Goal: Information Seeking & Learning: Learn about a topic

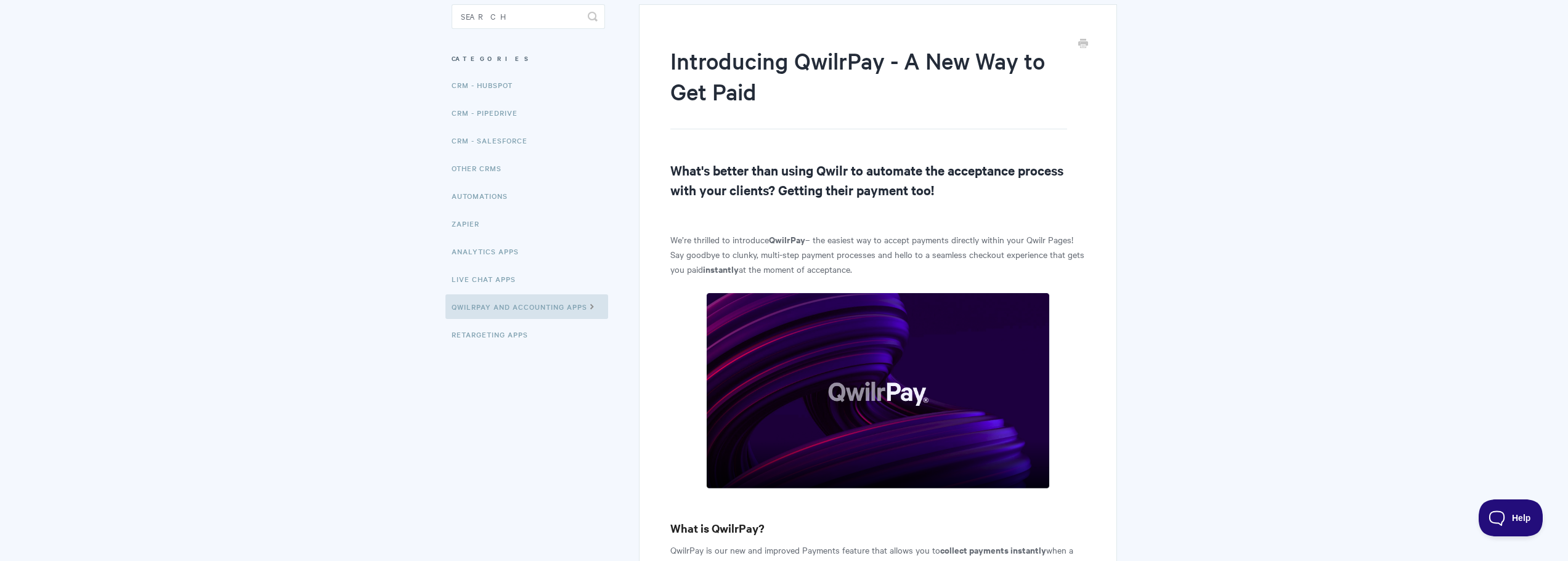
scroll to position [123, 0]
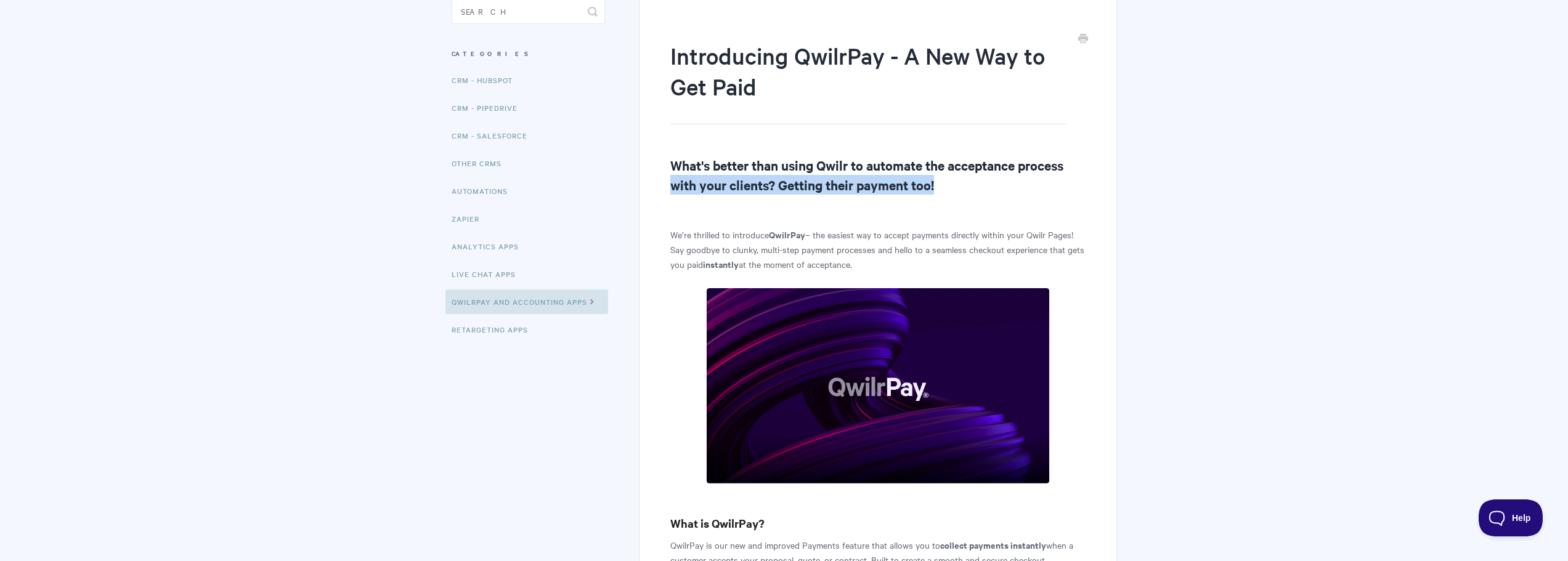
drag, startPoint x: 673, startPoint y: 176, endPoint x: 1067, endPoint y: 189, distance: 394.2
click at [1067, 189] on h2 "What's better than using Qwilr to automate the acceptance process with your cli…" at bounding box center [877, 175] width 414 height 39
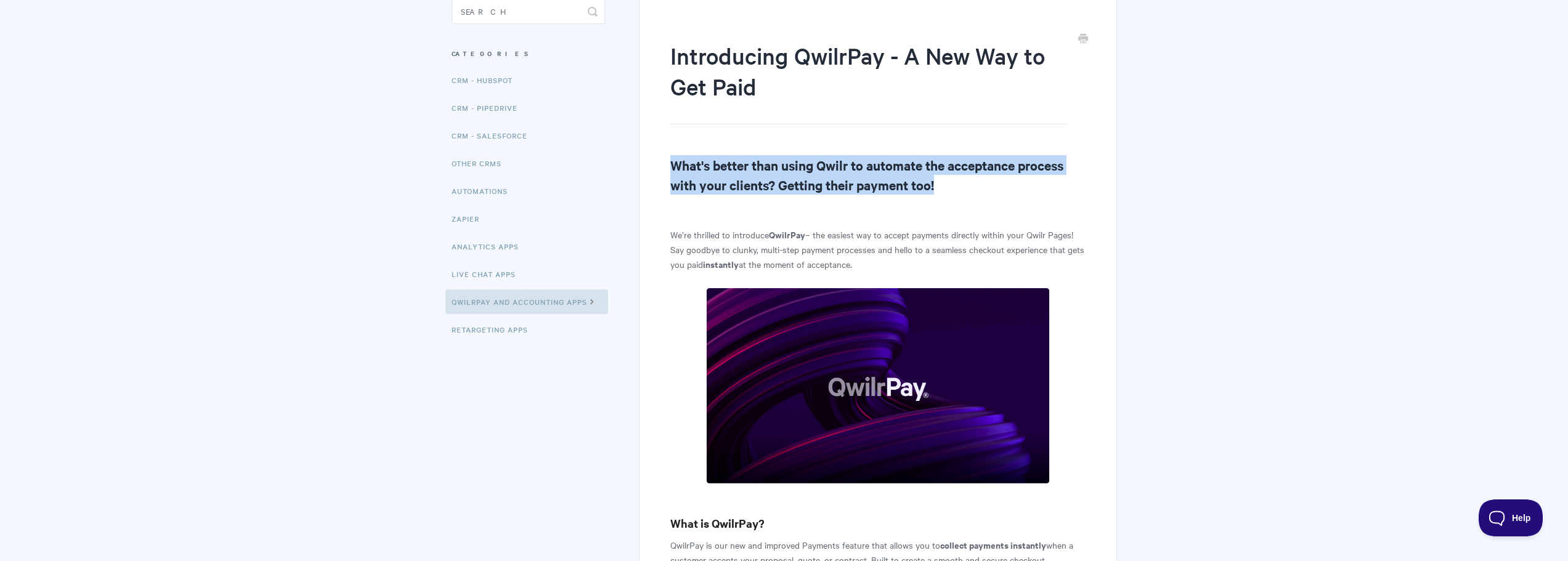
drag, startPoint x: 948, startPoint y: 189, endPoint x: 662, endPoint y: 158, distance: 287.7
drag, startPoint x: 670, startPoint y: 159, endPoint x: 971, endPoint y: 186, distance: 302.2
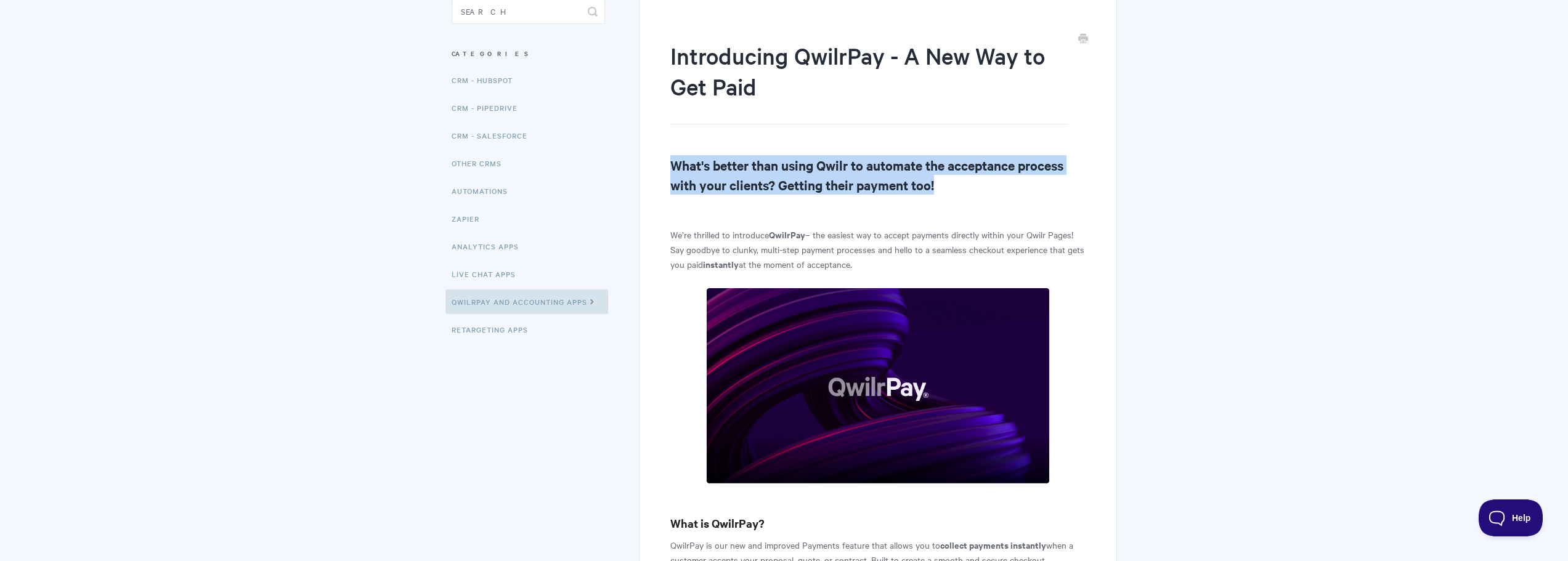
click at [971, 186] on h2 "What's better than using Qwilr to automate the acceptance process with your cli…" at bounding box center [877, 175] width 414 height 39
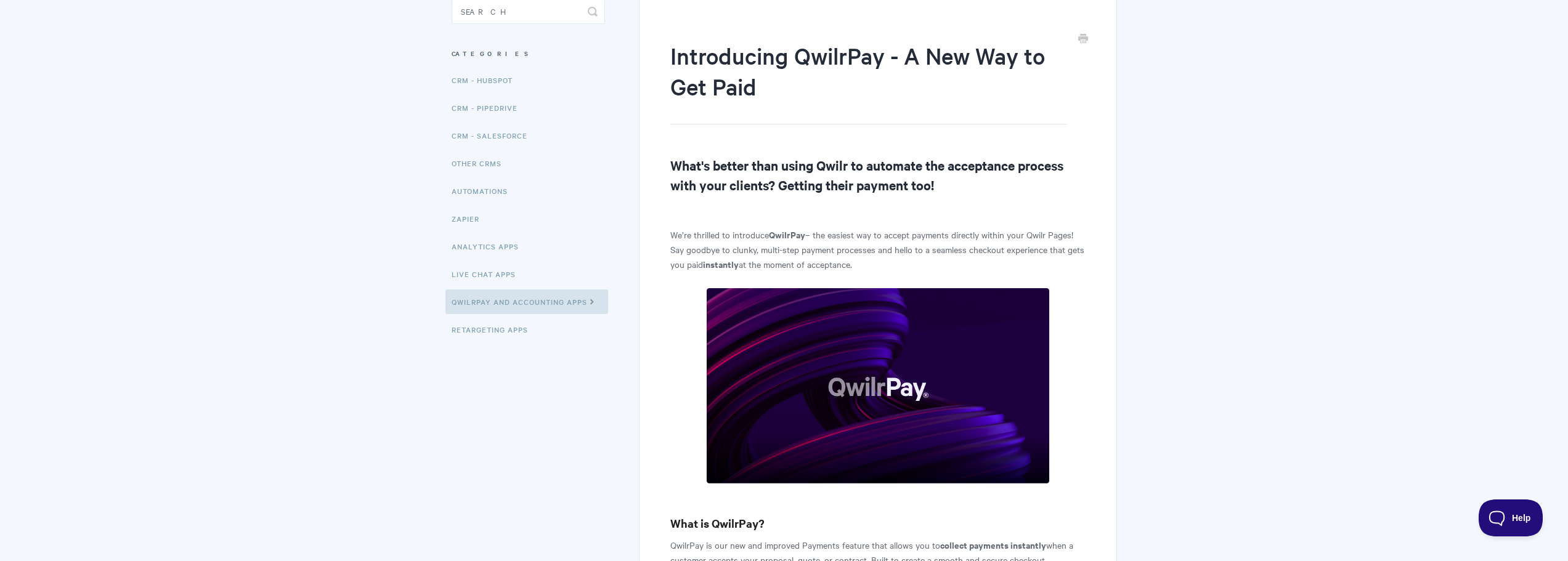
drag, startPoint x: 971, startPoint y: 186, endPoint x: 669, endPoint y: 162, distance: 303.0
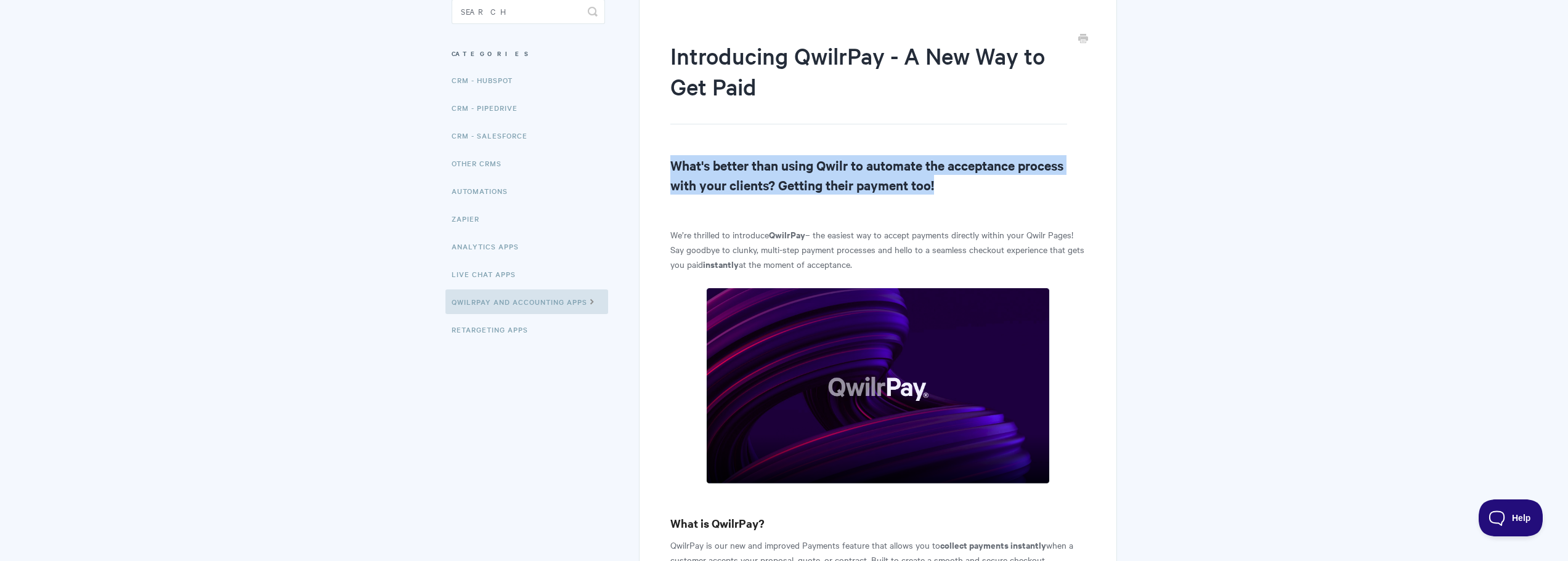
drag, startPoint x: 669, startPoint y: 158, endPoint x: 953, endPoint y: 191, distance: 285.9
click at [957, 193] on h2 "What's better than using Qwilr to automate the acceptance process with your cli…" at bounding box center [877, 175] width 414 height 39
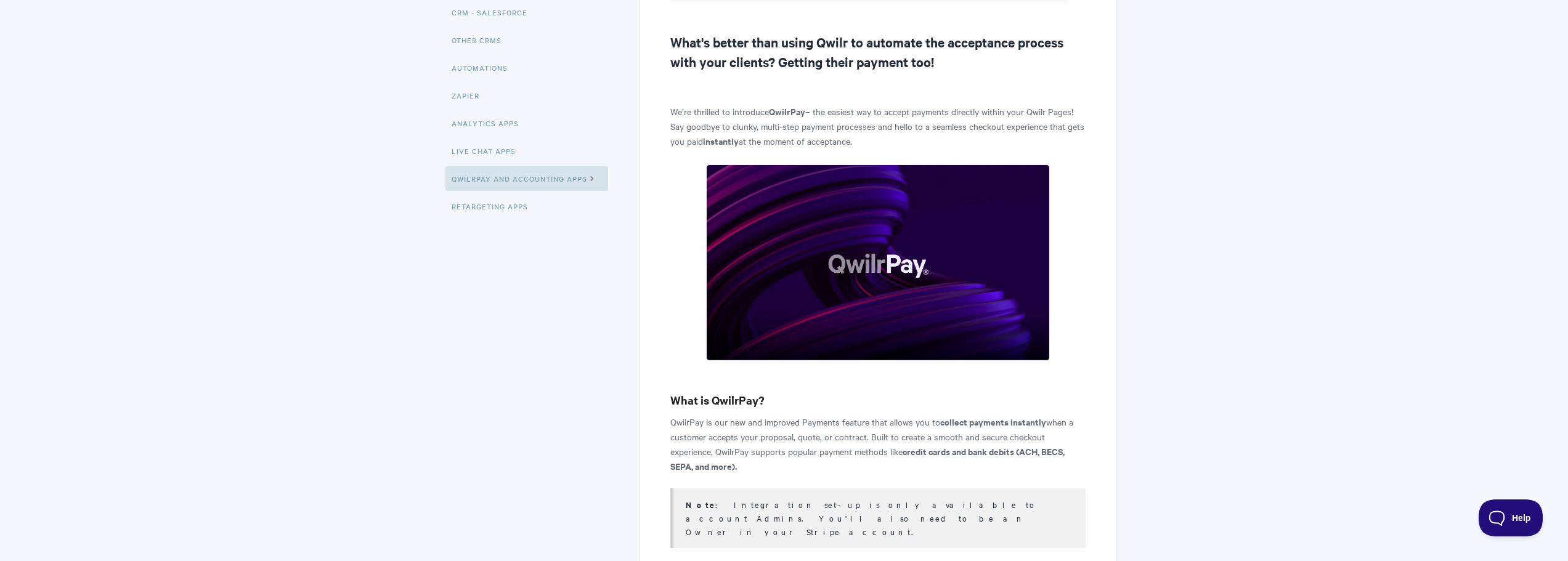
scroll to position [308, 0]
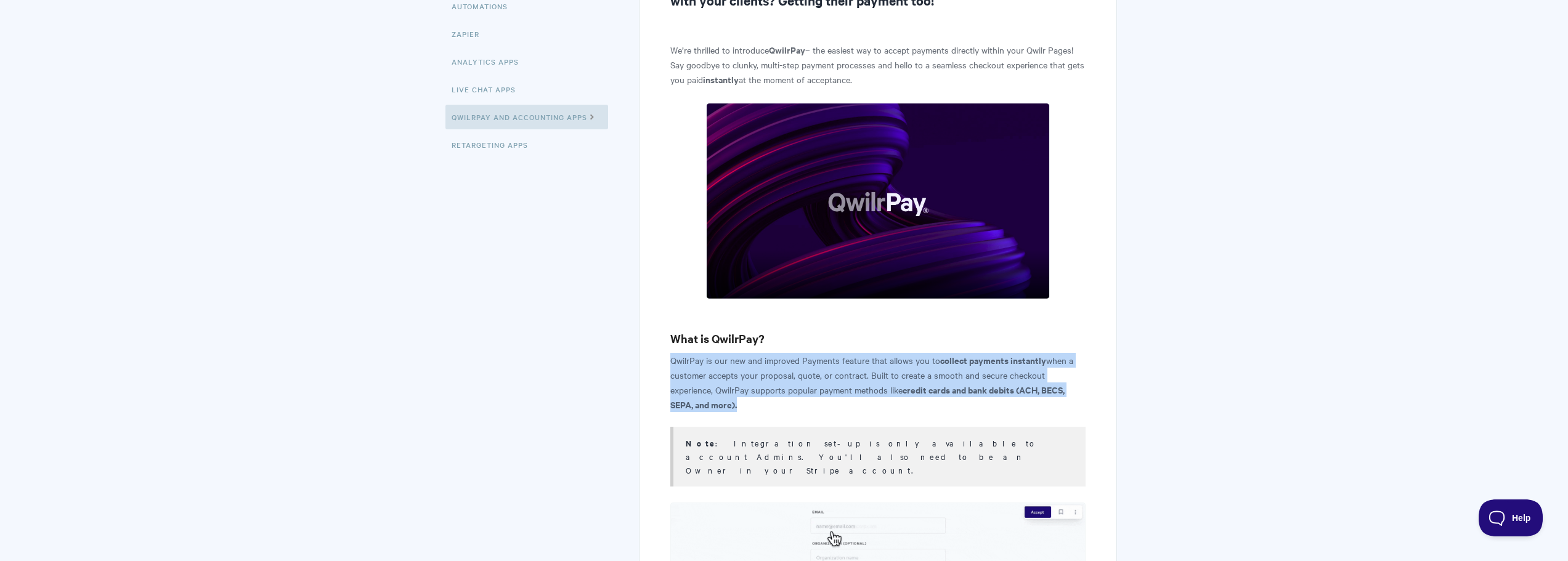
drag, startPoint x: 667, startPoint y: 355, endPoint x: 800, endPoint y: 408, distance: 143.2
click at [800, 408] on p "QwilrPay is our new and improved Payments feature that allows you to collect pa…" at bounding box center [877, 383] width 414 height 59
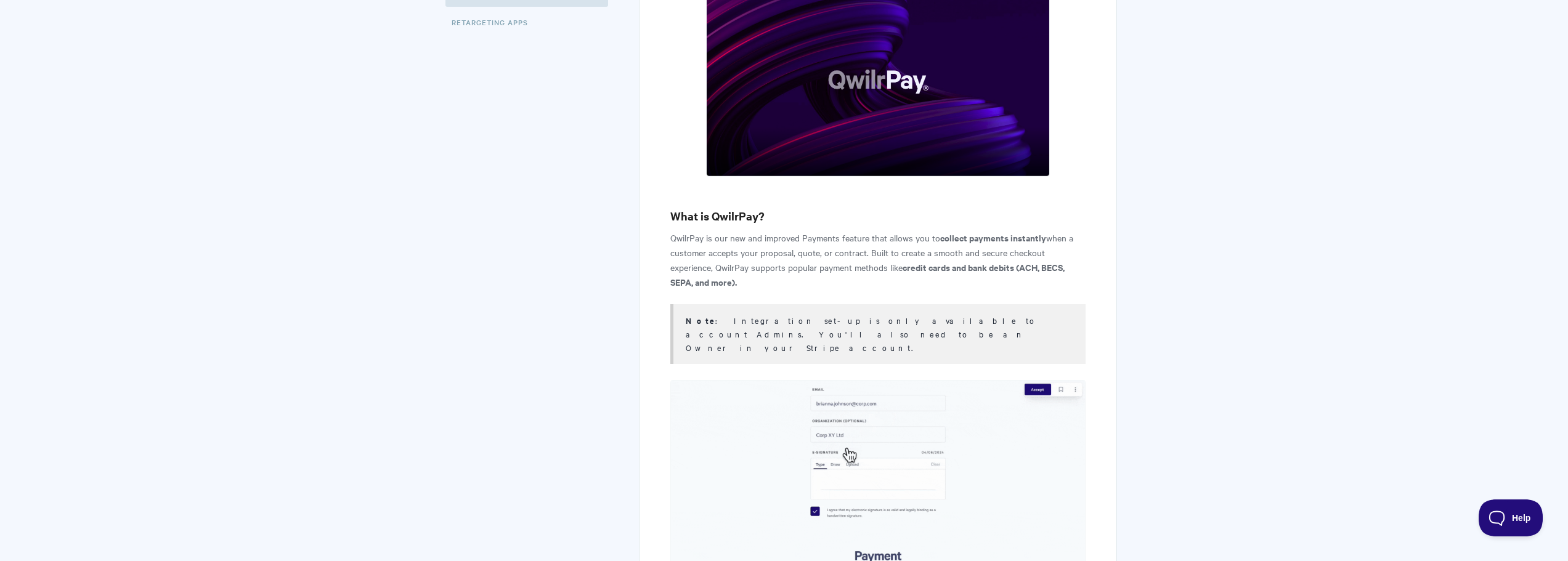
scroll to position [431, 0]
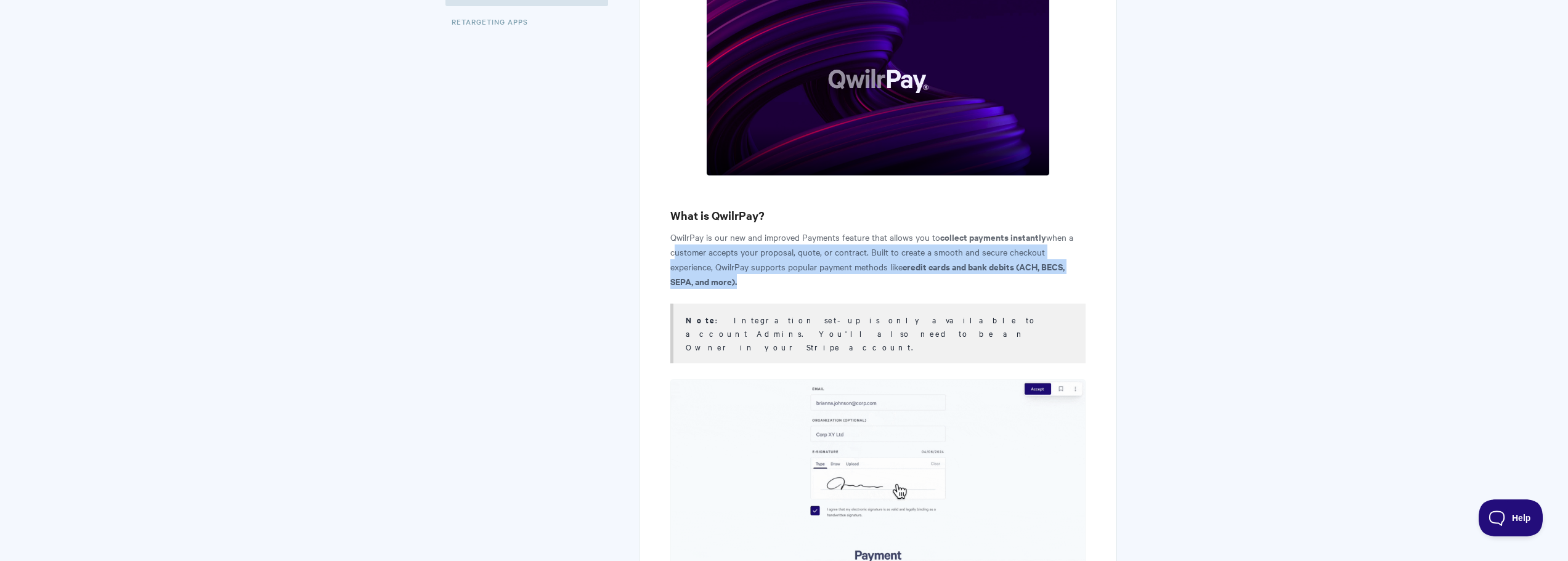
drag, startPoint x: 665, startPoint y: 250, endPoint x: 779, endPoint y: 276, distance: 116.9
click at [779, 276] on p "QwilrPay is our new and improved Payments feature that allows you to collect pa…" at bounding box center [877, 260] width 414 height 59
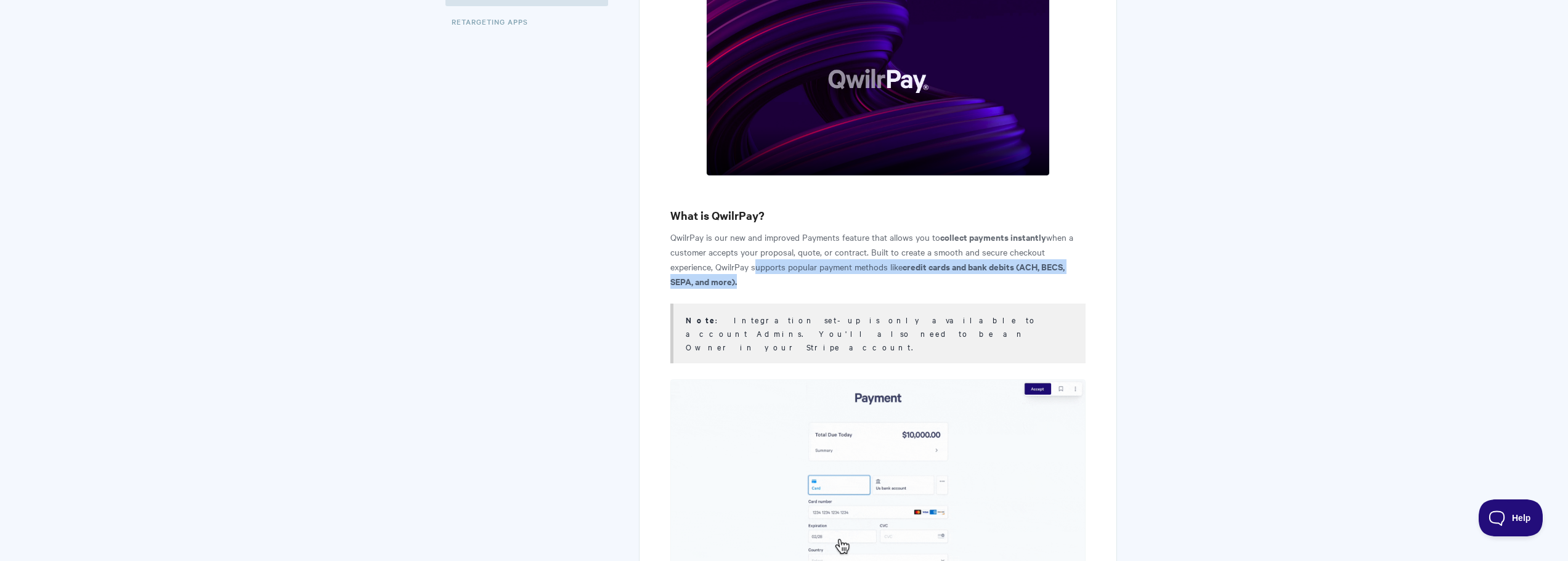
drag, startPoint x: 752, startPoint y: 260, endPoint x: 1073, endPoint y: 284, distance: 321.9
click at [1073, 284] on p "QwilrPay is our new and improved Payments feature that allows you to collect pa…" at bounding box center [877, 260] width 414 height 59
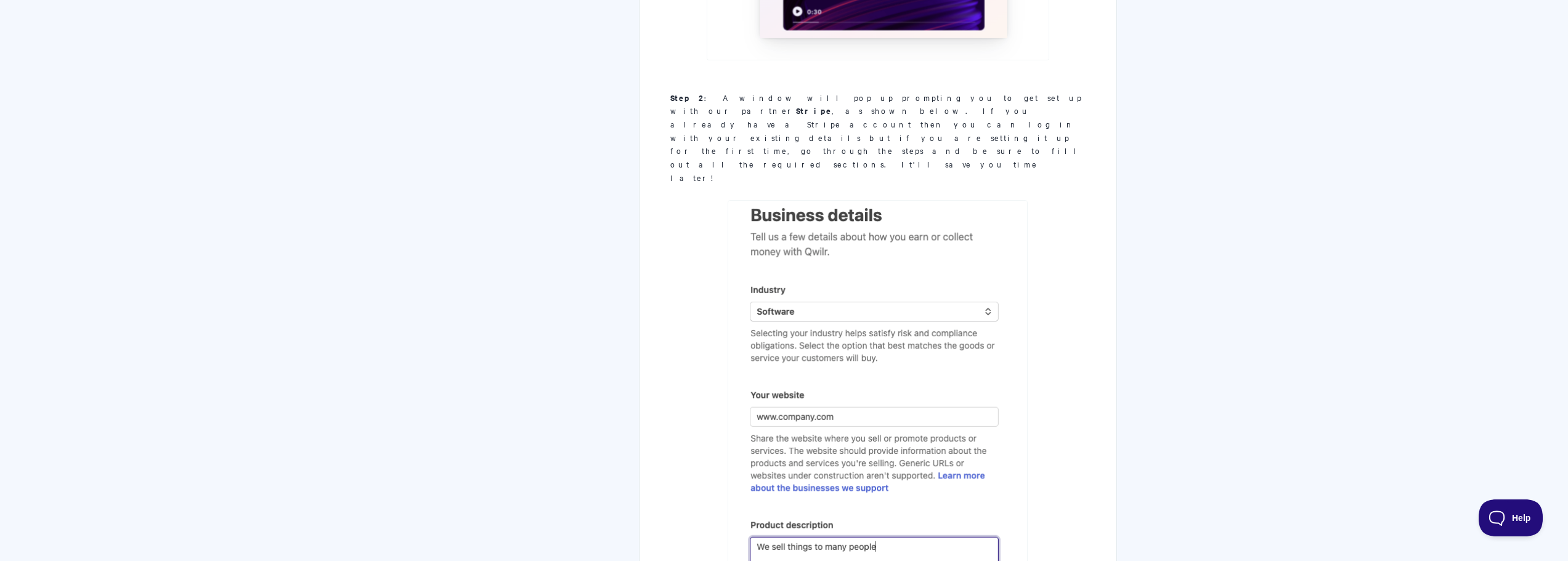
scroll to position [1848, 0]
